Goal: Information Seeking & Learning: Understand process/instructions

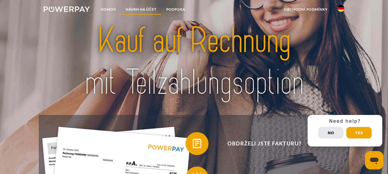
click at [139, 5] on link "NÁVRH NA ÚČET" at bounding box center [141, 9] width 41 height 10
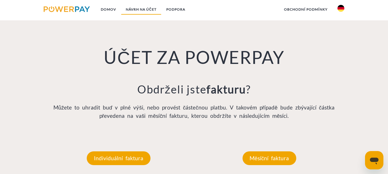
scroll to position [383, 0]
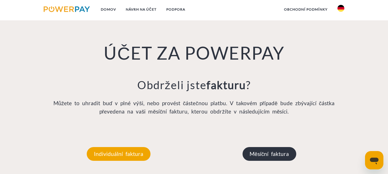
click at [256, 151] on p "Měsíční faktura" at bounding box center [270, 154] width 54 height 14
click at [263, 154] on font "Měsíční faktura" at bounding box center [269, 154] width 39 height 7
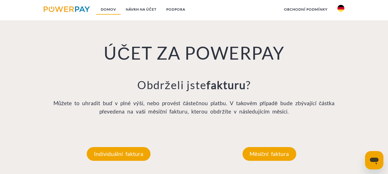
click at [106, 11] on font "Domov" at bounding box center [108, 9] width 15 height 4
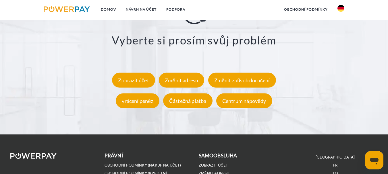
scroll to position [1016, 0]
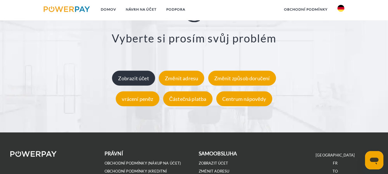
click at [134, 76] on font "Zobrazit účet" at bounding box center [133, 78] width 31 height 6
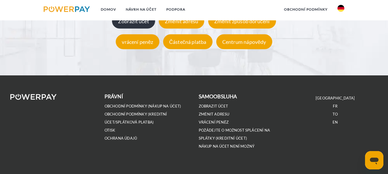
scroll to position [1077, 0]
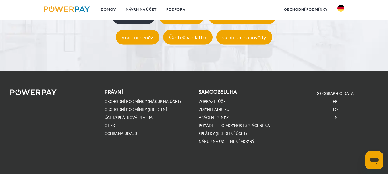
click at [230, 125] on font "Požádejte o možnost splácení na splátky (kreditní účet)" at bounding box center [234, 130] width 71 height 13
click at [138, 118] on font "Obchodní podmínky (kreditní účet/splátková platba)" at bounding box center [136, 113] width 63 height 13
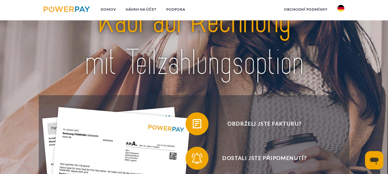
scroll to position [11, 0]
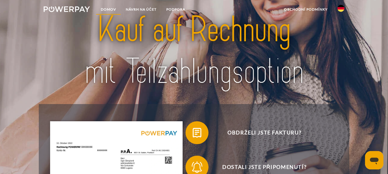
click at [110, 5] on link "Domov" at bounding box center [108, 9] width 25 height 10
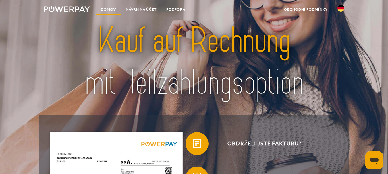
click at [109, 8] on font "Domov" at bounding box center [108, 9] width 15 height 4
click at [109, 10] on font "Domov" at bounding box center [108, 9] width 15 height 4
click at [153, 6] on link "NÁVRH NA ÚČET" at bounding box center [141, 9] width 41 height 10
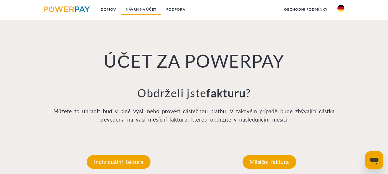
scroll to position [383, 0]
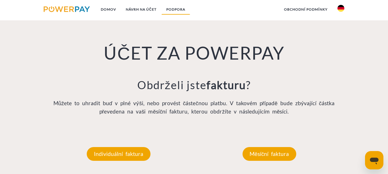
click at [178, 9] on font "PODPORA" at bounding box center [175, 9] width 19 height 4
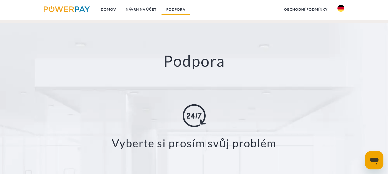
scroll to position [934, 0]
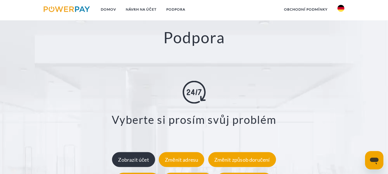
click at [293, 10] on font "obchodní podmínky" at bounding box center [306, 9] width 44 height 4
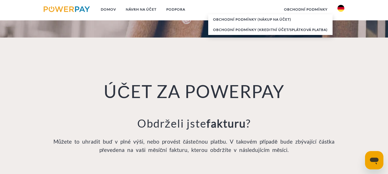
scroll to position [0, 0]
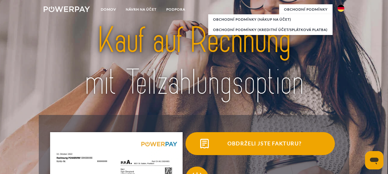
click at [255, 144] on font "Obdrželi jste fakturu?" at bounding box center [265, 144] width 74 height 6
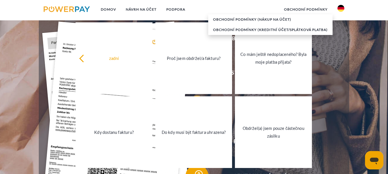
scroll to position [169, 0]
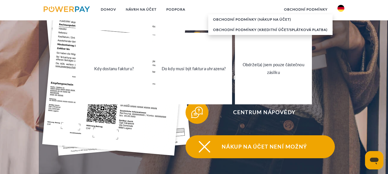
click at [251, 146] on font "Nákup na účet není možný" at bounding box center [264, 147] width 85 height 6
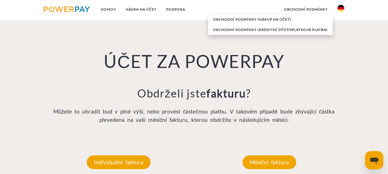
scroll to position [383, 0]
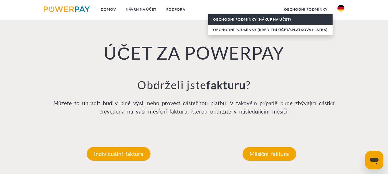
click at [275, 17] on link "Obchodní podmínky (nákup na účet)" at bounding box center [270, 19] width 124 height 10
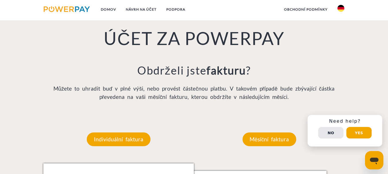
scroll to position [396, 0]
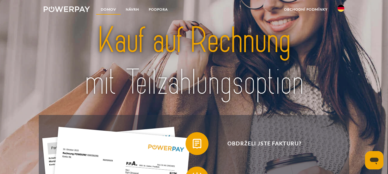
click at [105, 10] on font "Domov" at bounding box center [108, 9] width 15 height 4
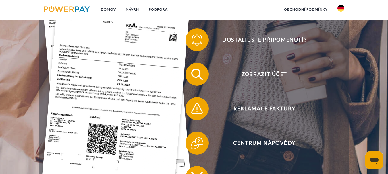
scroll to position [141, 0]
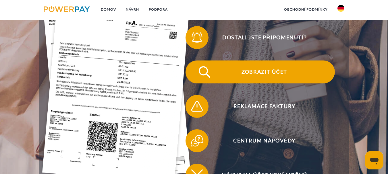
click at [257, 71] on font "Zobrazit účet" at bounding box center [265, 72] width 46 height 6
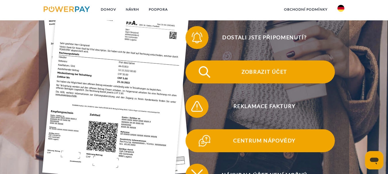
click at [285, 144] on font "Centrum nápovědy" at bounding box center [264, 141] width 62 height 6
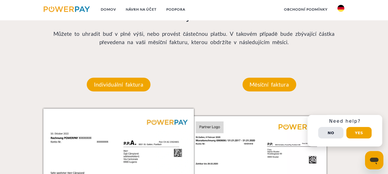
scroll to position [457, 0]
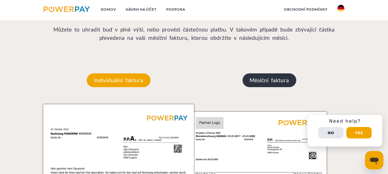
click at [282, 83] on font "Měsíční faktura" at bounding box center [269, 80] width 39 height 7
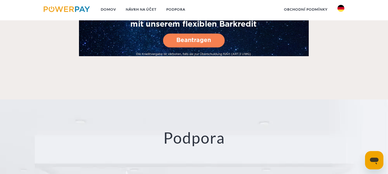
scroll to position [923, 0]
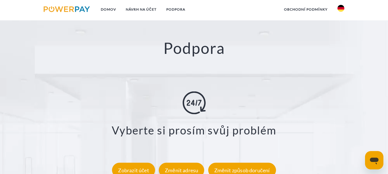
click at [194, 51] on font "Podpora" at bounding box center [194, 48] width 61 height 18
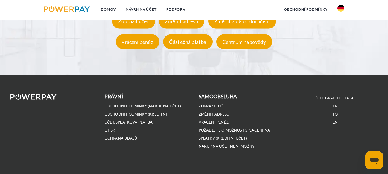
scroll to position [1082, 0]
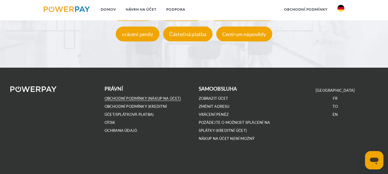
click at [161, 98] on font "Obchodní podmínky (nákup na účet)" at bounding box center [143, 98] width 76 height 5
click at [320, 6] on link "obchodní podmínky" at bounding box center [305, 9] width 53 height 10
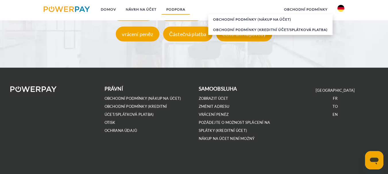
click at [180, 7] on font "PODPORA" at bounding box center [175, 9] width 19 height 4
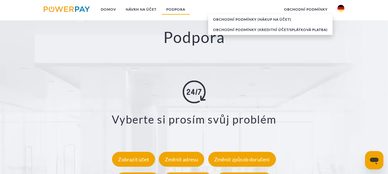
scroll to position [934, 0]
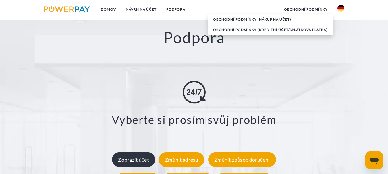
click at [139, 161] on font "Zobrazit účet" at bounding box center [133, 160] width 31 height 6
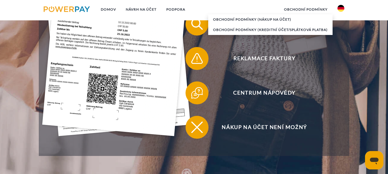
scroll to position [191, 0]
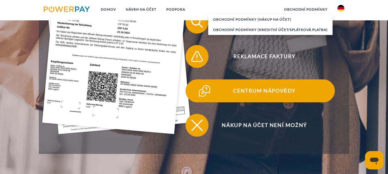
click at [276, 89] on font "Centrum nápovědy" at bounding box center [264, 91] width 62 height 6
